Goal: Navigation & Orientation: Find specific page/section

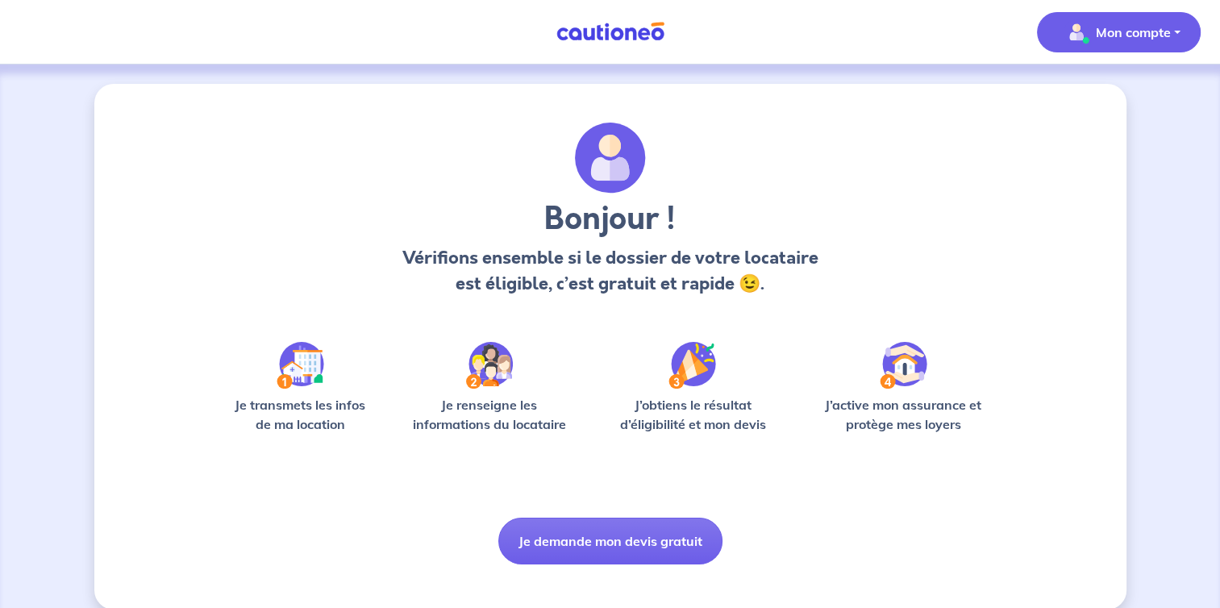
click at [1155, 33] on p "Mon compte" at bounding box center [1133, 32] width 75 height 19
click at [1076, 102] on link "Mes informations" at bounding box center [1103, 100] width 130 height 26
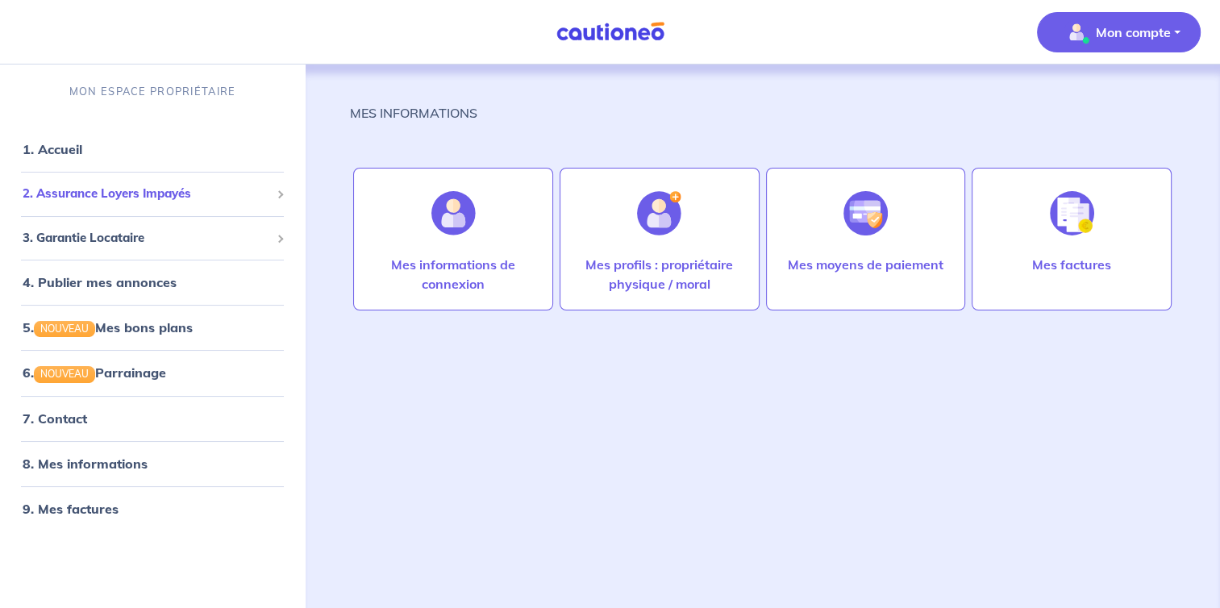
click at [139, 194] on span "2. Assurance Loyers Impayés" at bounding box center [147, 194] width 248 height 19
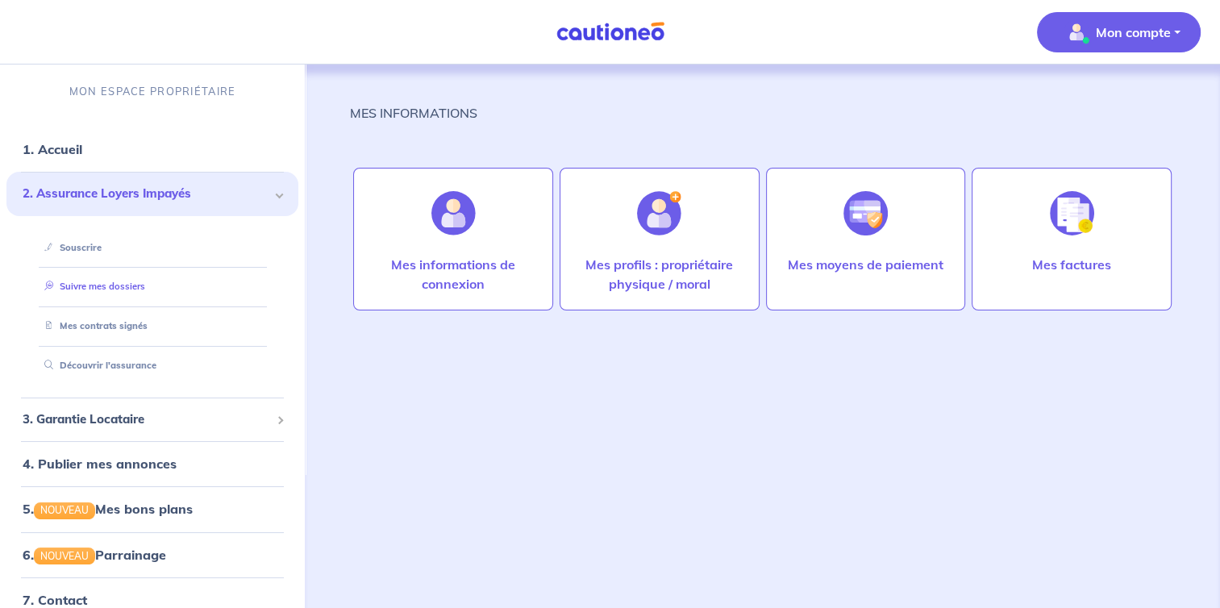
click at [133, 283] on link "Suivre mes dossiers" at bounding box center [91, 286] width 107 height 11
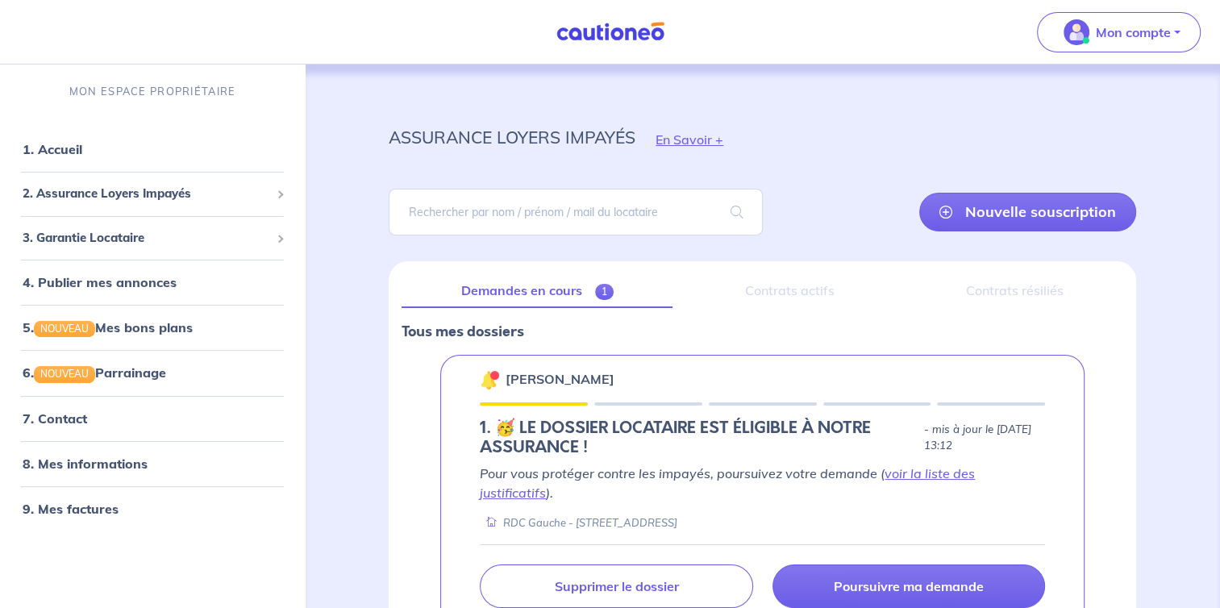
scroll to position [120, 0]
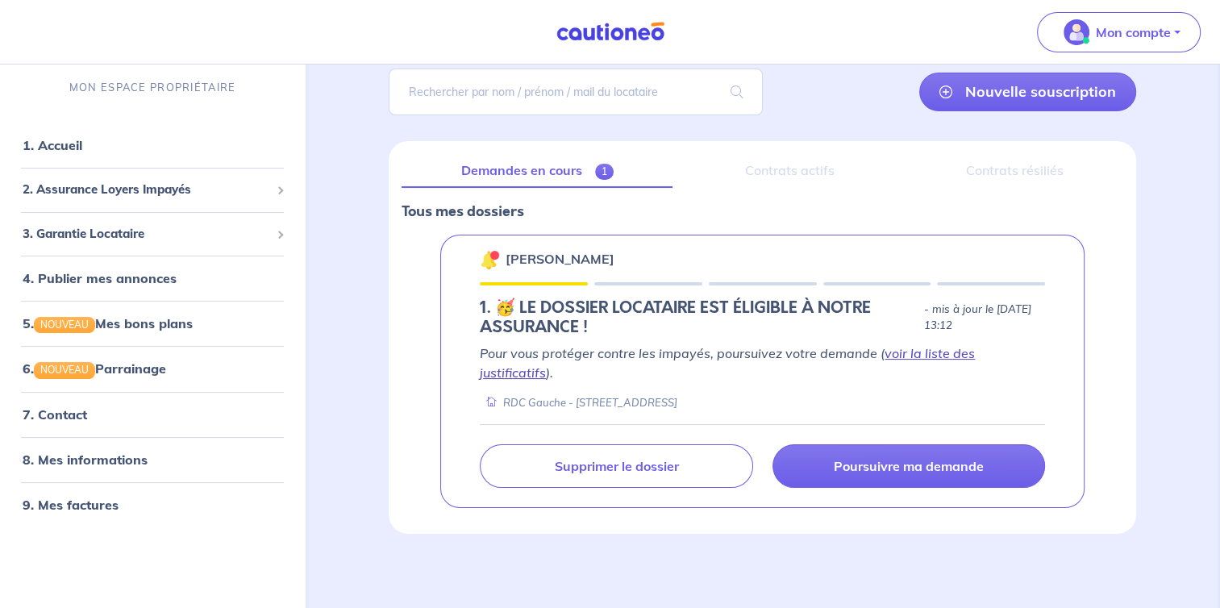
click at [922, 351] on link "voir la liste des justificatifs" at bounding box center [727, 362] width 495 height 35
click at [952, 350] on link "voir la liste des justificatifs" at bounding box center [727, 362] width 495 height 35
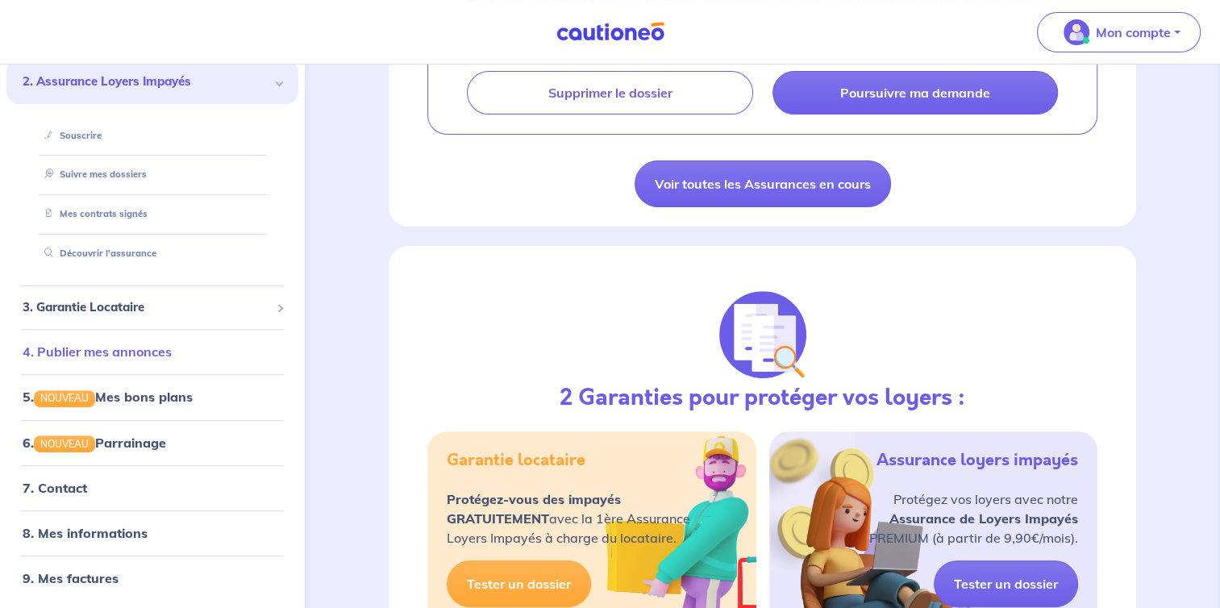
scroll to position [554, 0]
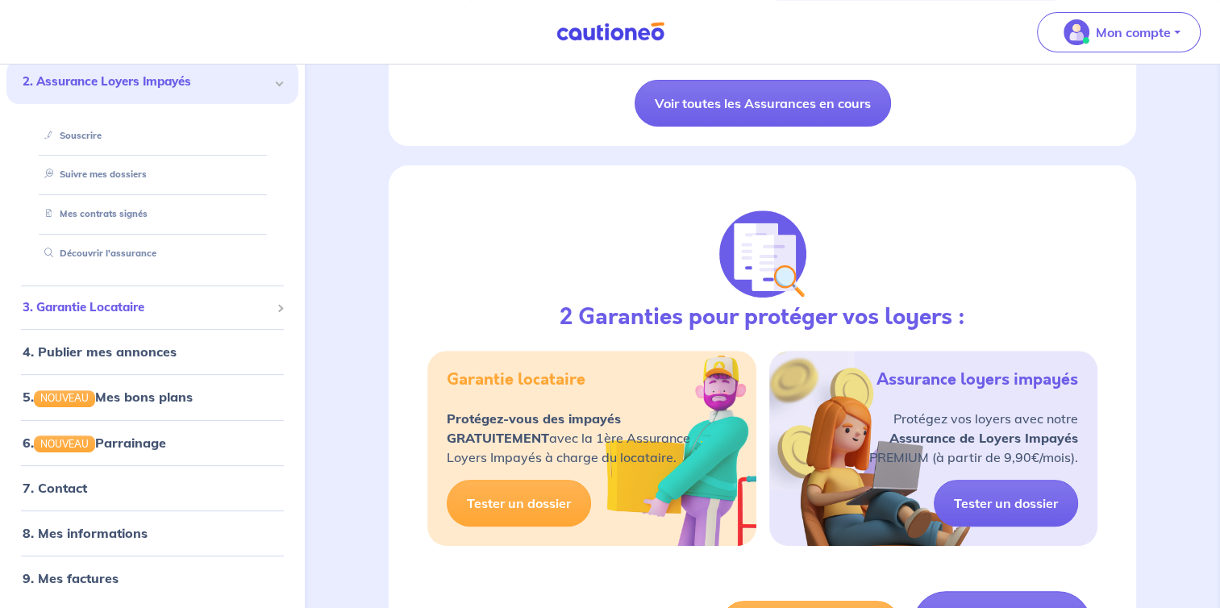
click at [114, 314] on span "3. Garantie Locataire" at bounding box center [147, 307] width 248 height 19
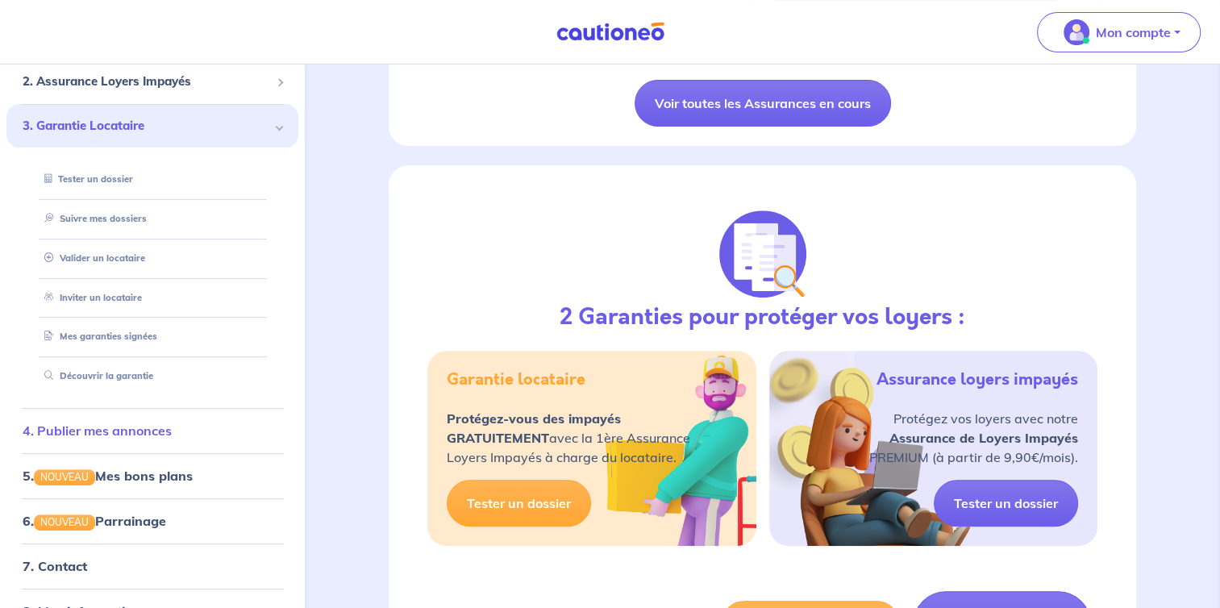
click at [106, 439] on link "4. Publier mes annonces" at bounding box center [97, 430] width 149 height 16
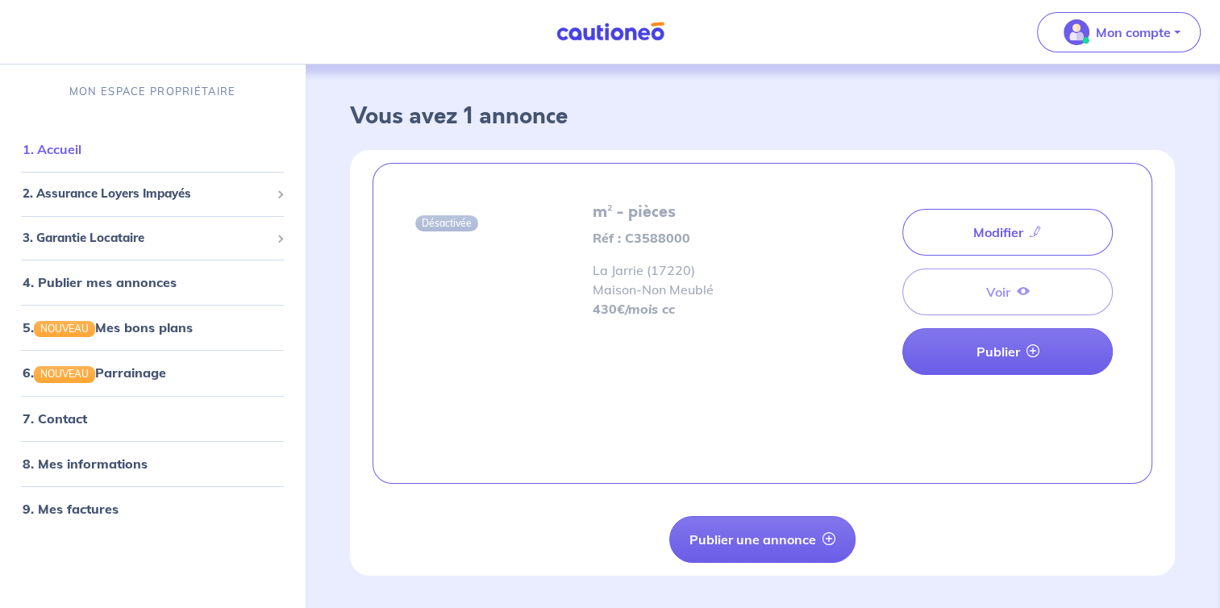
click at [45, 150] on link "1. Accueil" at bounding box center [52, 149] width 59 height 16
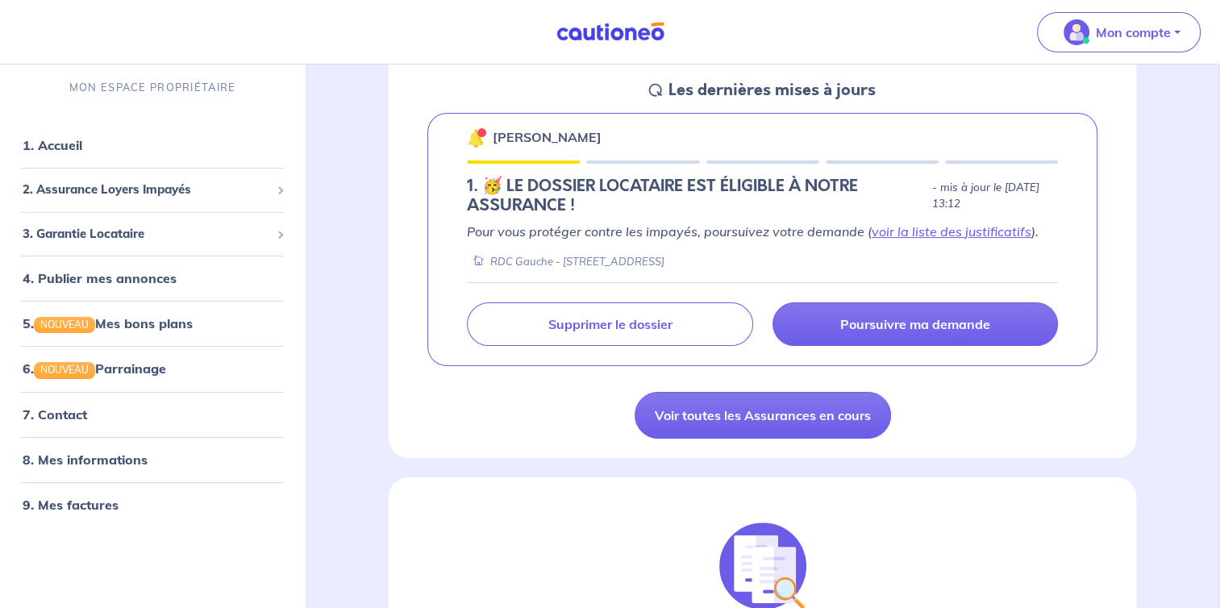
scroll to position [484, 0]
